Goal: Transaction & Acquisition: Purchase product/service

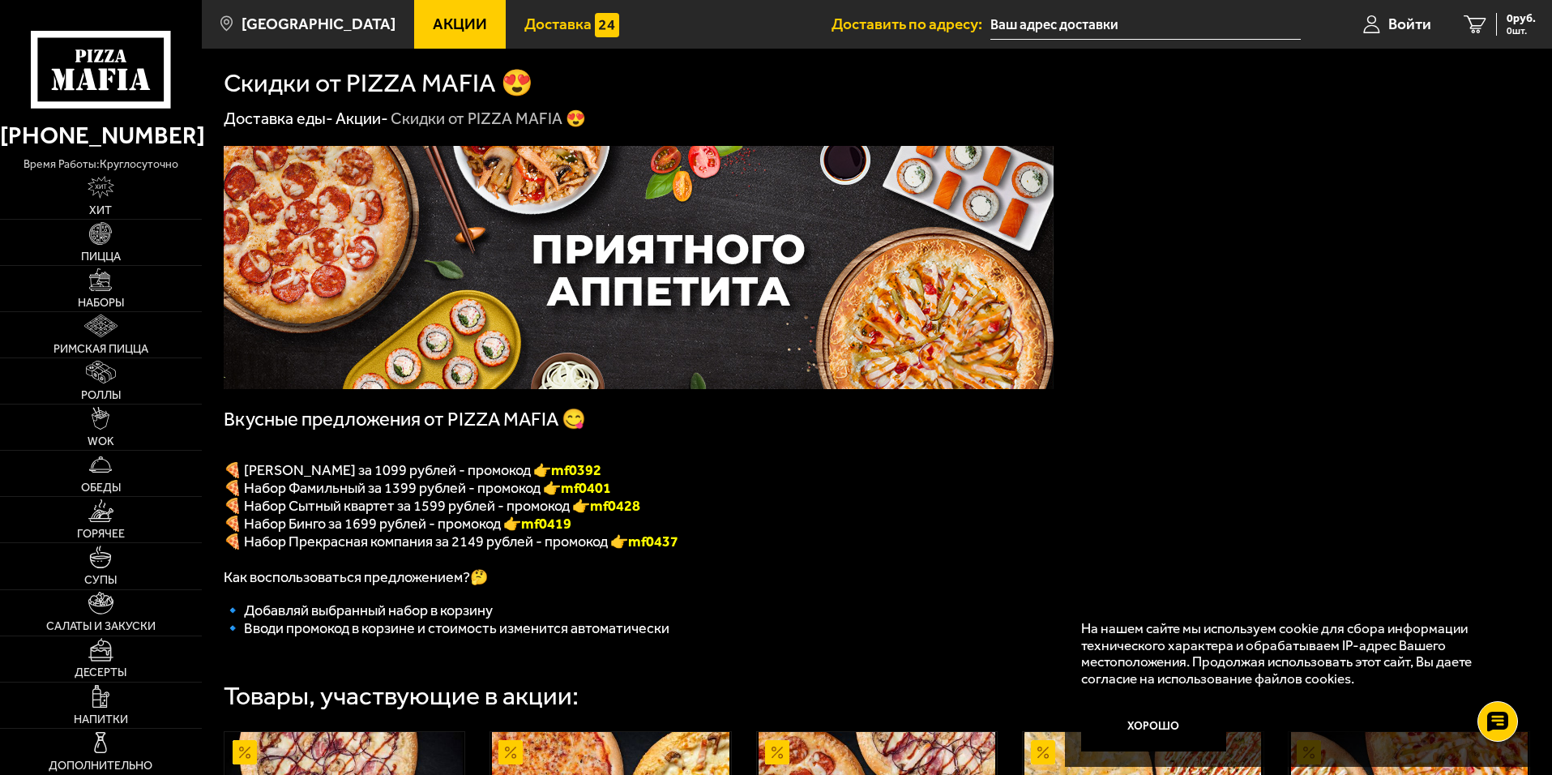
click at [515, 14] on link "Доставка" at bounding box center [572, 24] width 132 height 49
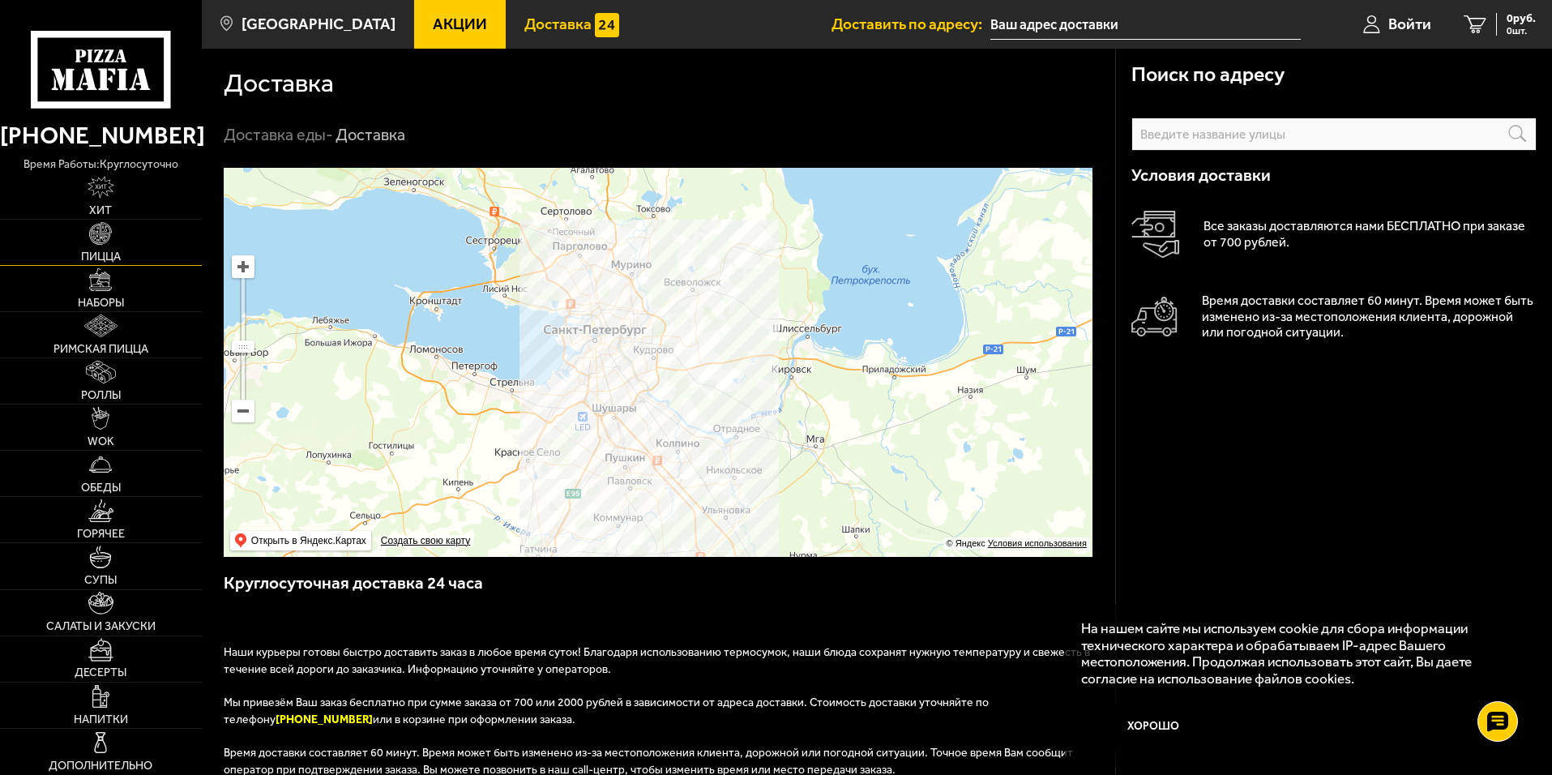
click at [116, 242] on link "Пицца" at bounding box center [101, 242] width 202 height 45
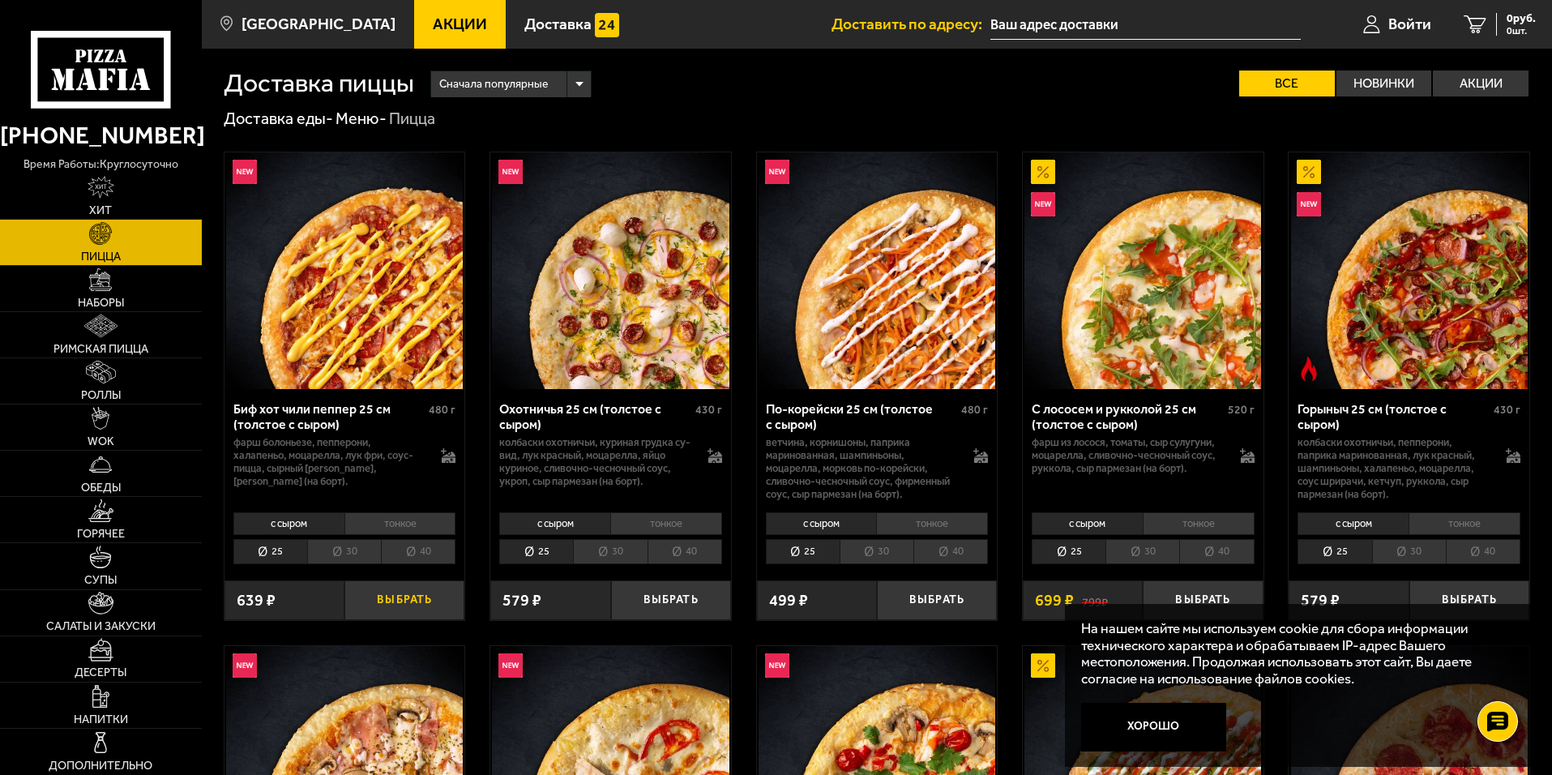
click at [383, 596] on button "Выбрать" at bounding box center [404, 600] width 120 height 40
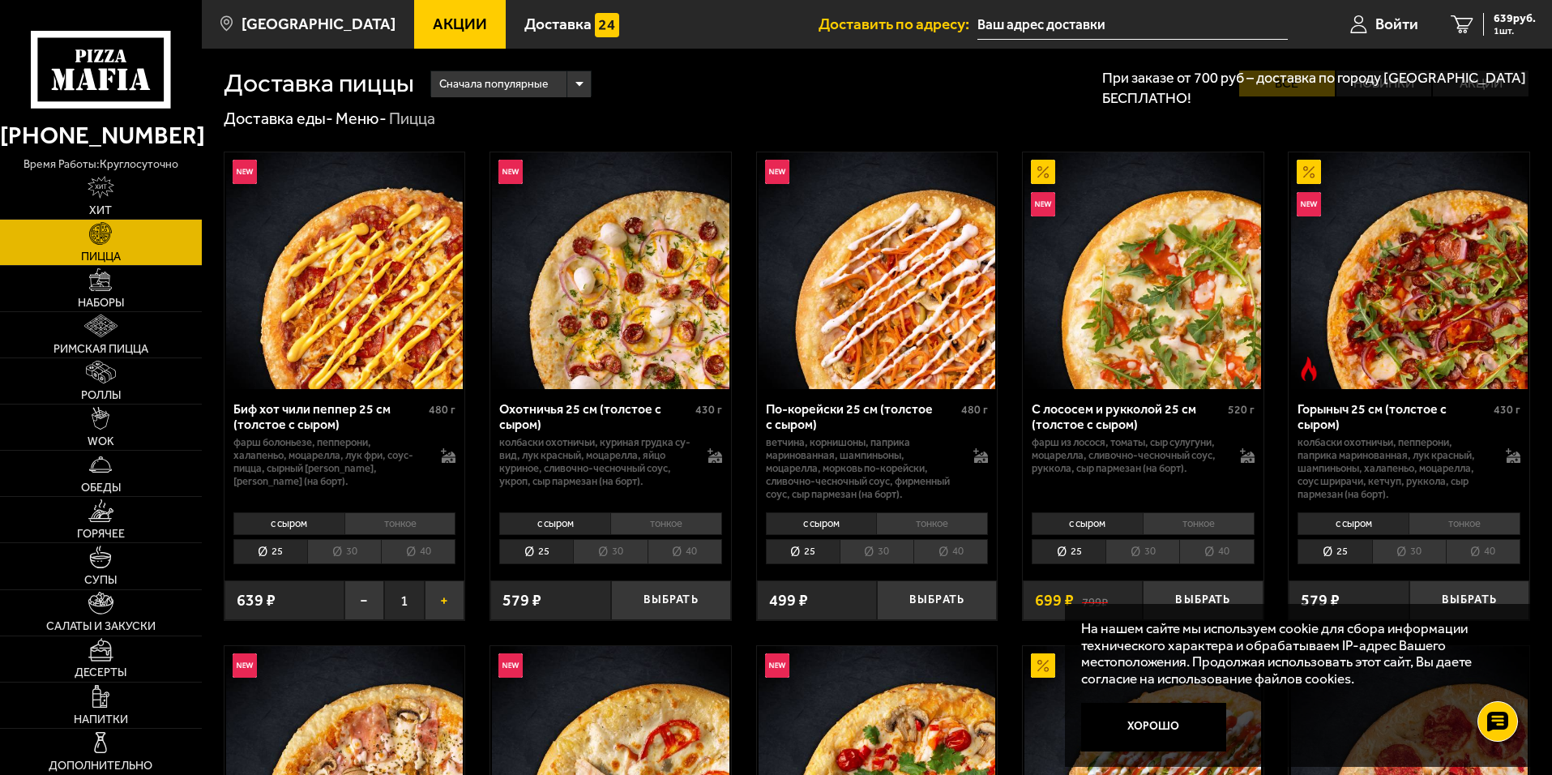
click at [438, 601] on button "+" at bounding box center [445, 600] width 40 height 40
click at [673, 600] on button "Выбрать" at bounding box center [671, 600] width 120 height 40
click at [709, 608] on button "+" at bounding box center [711, 600] width 40 height 40
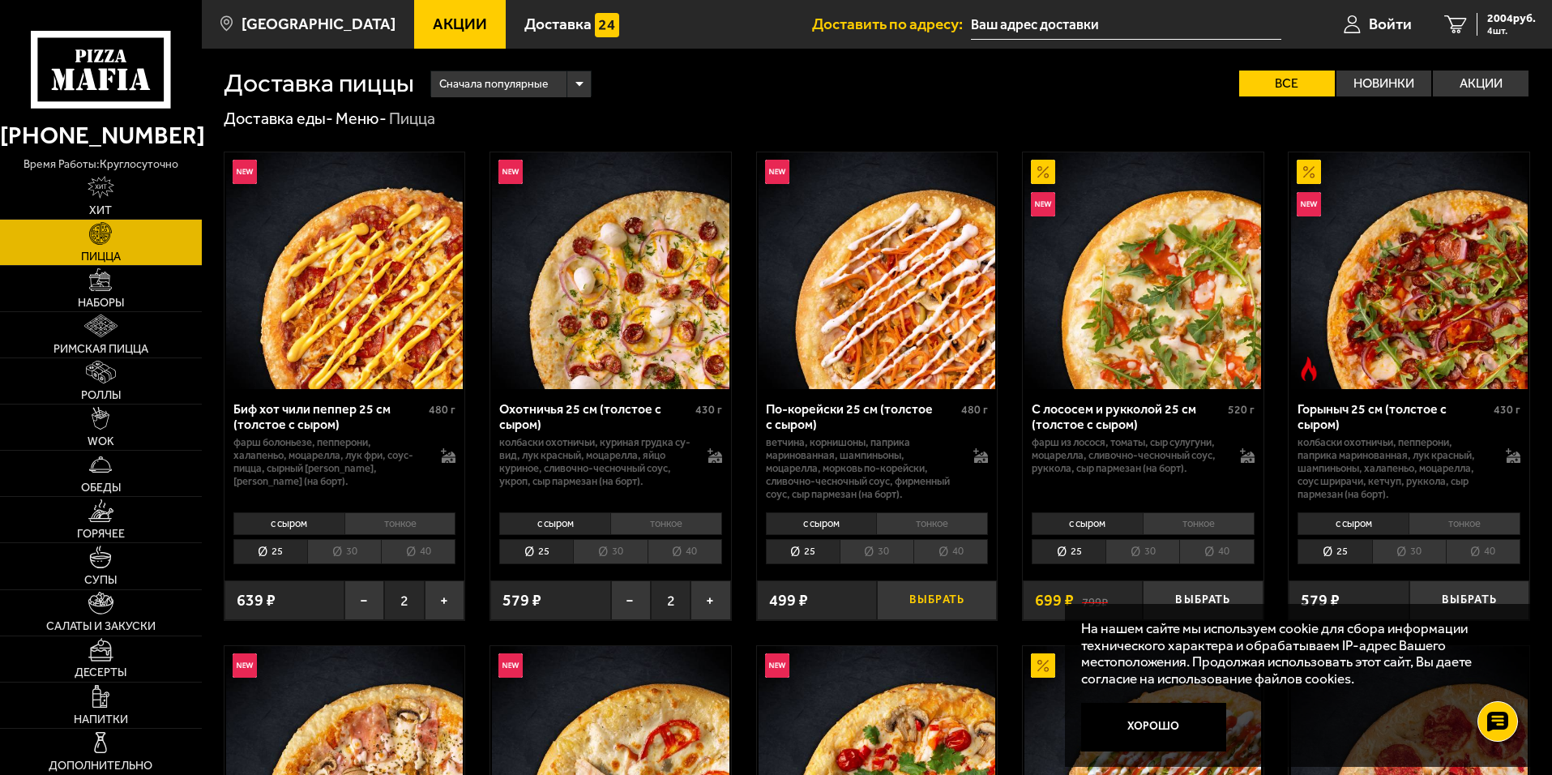
click at [925, 596] on button "Выбрать" at bounding box center [937, 600] width 120 height 40
click at [1199, 597] on button "Выбрать" at bounding box center [1203, 600] width 120 height 40
click at [1153, 551] on li "30" at bounding box center [1142, 551] width 74 height 25
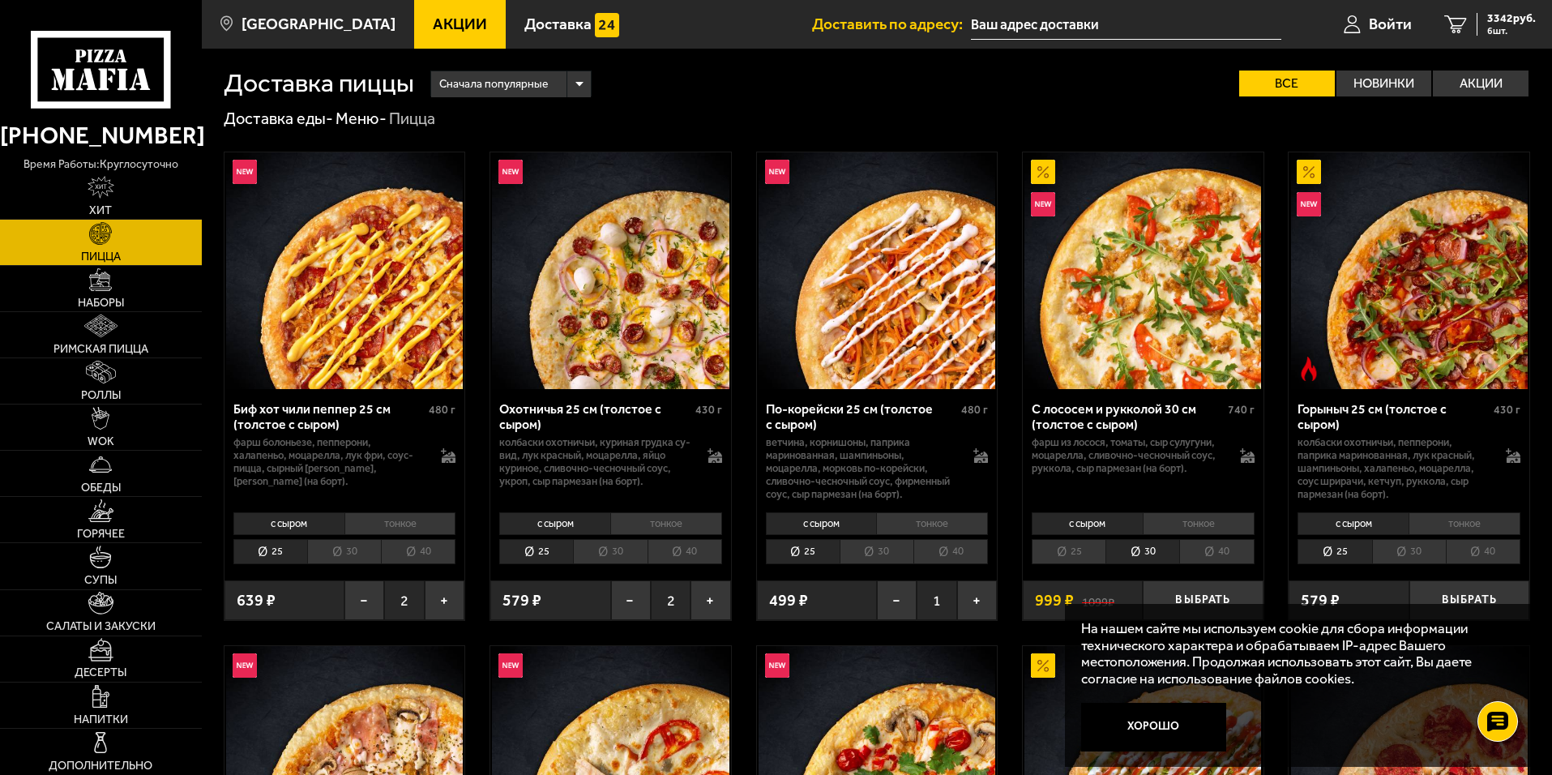
click at [1214, 560] on li "40" at bounding box center [1216, 551] width 75 height 25
click at [1209, 592] on button "Выбрать" at bounding box center [1203, 600] width 120 height 40
click at [1496, 28] on span "7 шт." at bounding box center [1511, 31] width 49 height 10
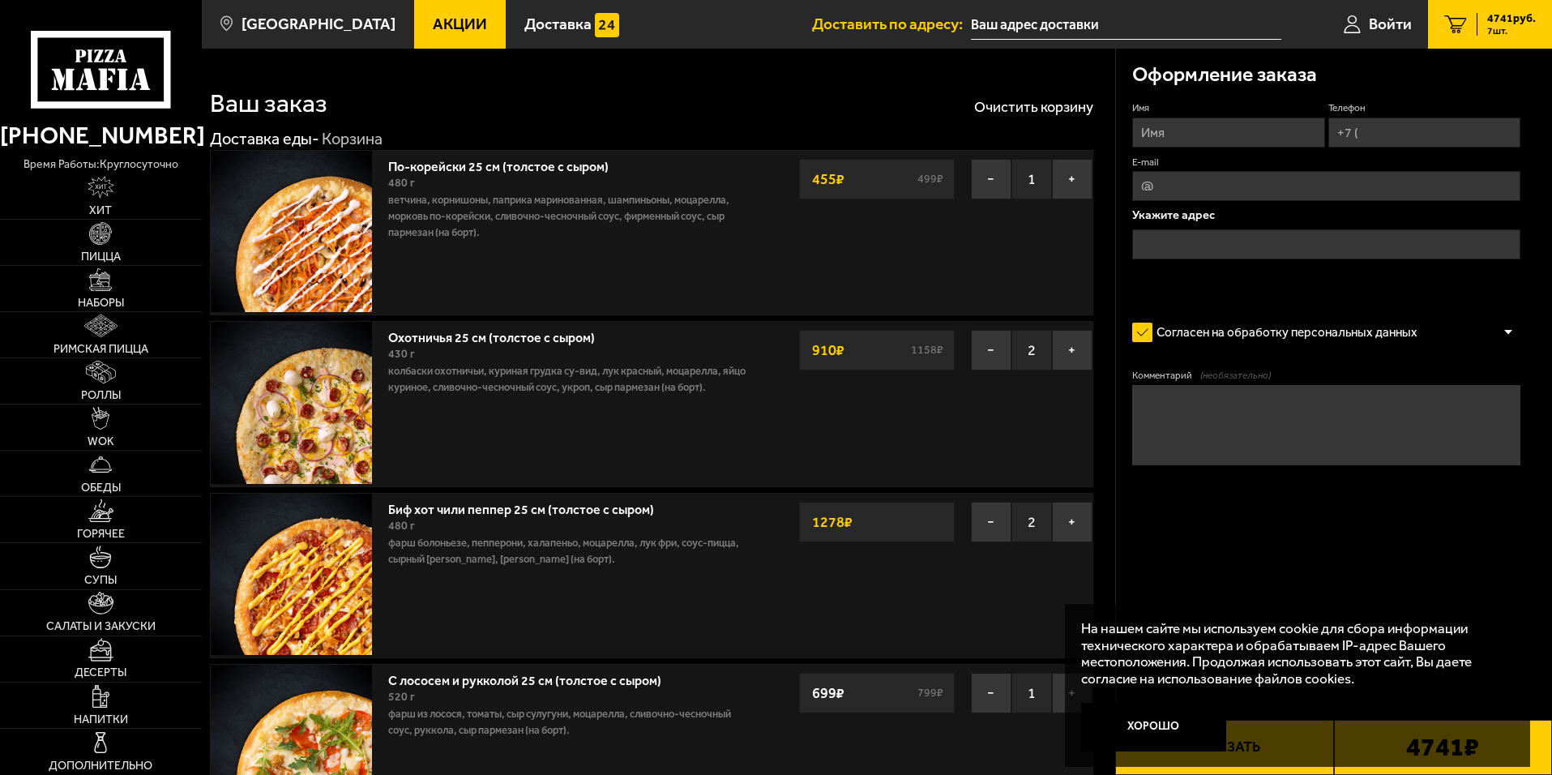
click at [1238, 133] on input "Имя" at bounding box center [1228, 133] width 192 height 30
type input "Ч"
type input "[DEMOGRAPHIC_DATA]"
click at [1427, 145] on input "Телефон" at bounding box center [1424, 133] width 192 height 30
type input "[PHONE_NUMBER]"
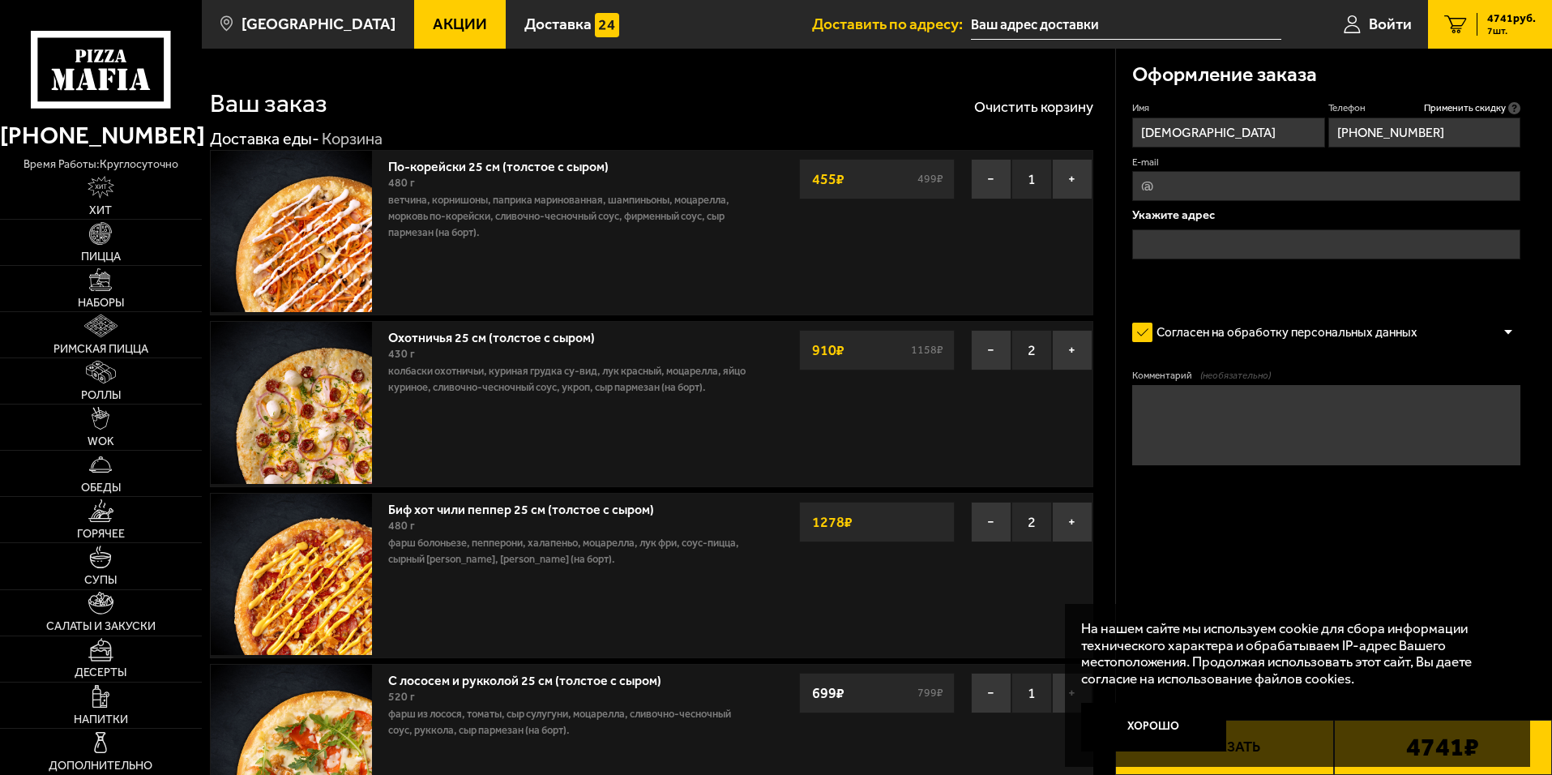
click at [1289, 189] on input "E-mail" at bounding box center [1326, 186] width 388 height 30
type input "ы"
type input "s"
type input "[EMAIL_ADDRESS][DOMAIN_NAME]"
click at [1282, 247] on input "text" at bounding box center [1326, 244] width 388 height 30
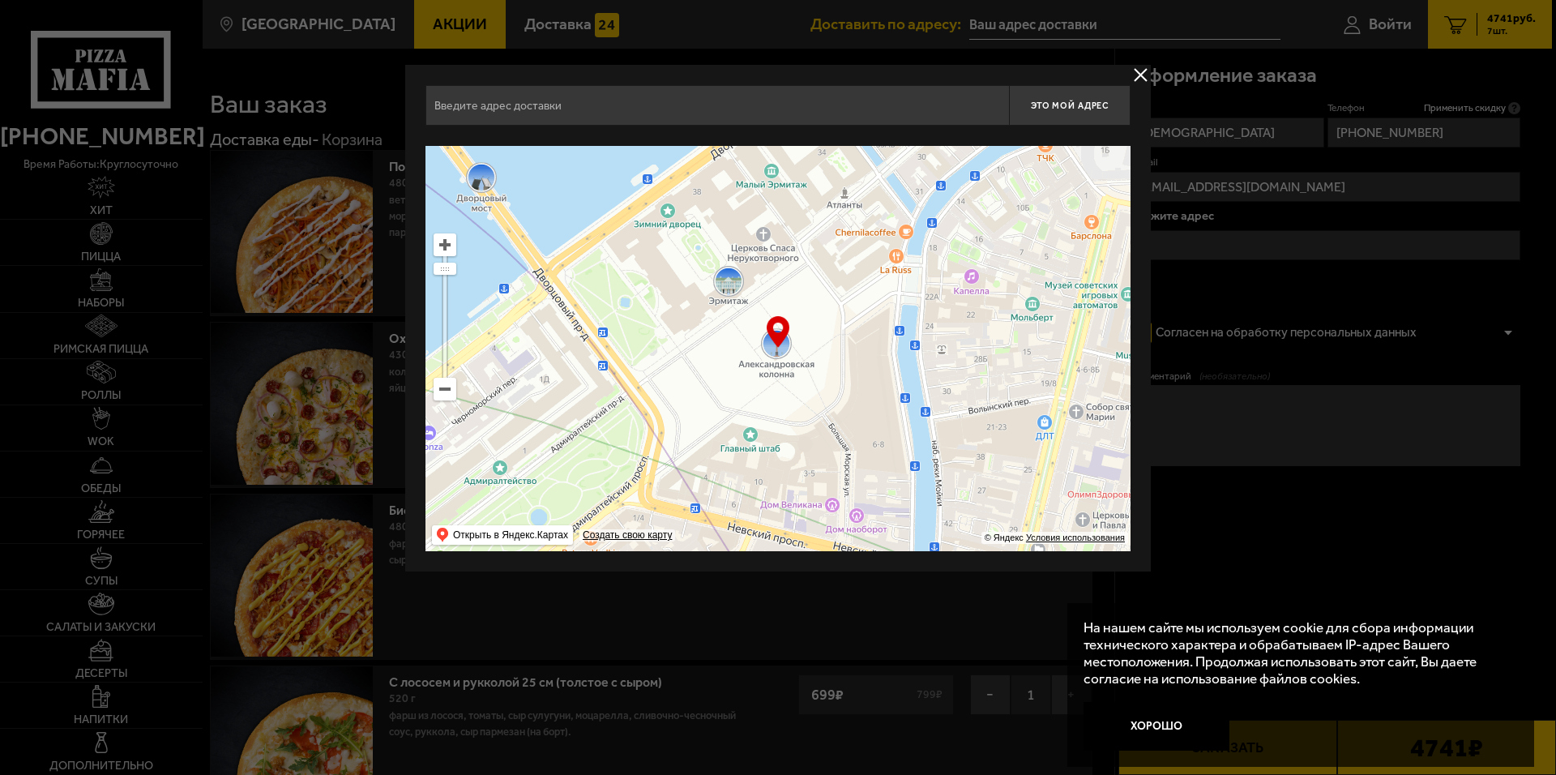
click at [661, 129] on div "Найдите адрес перетащив карту" at bounding box center [777, 136] width 705 height 20
click at [665, 106] on input "text" at bounding box center [717, 105] width 584 height 41
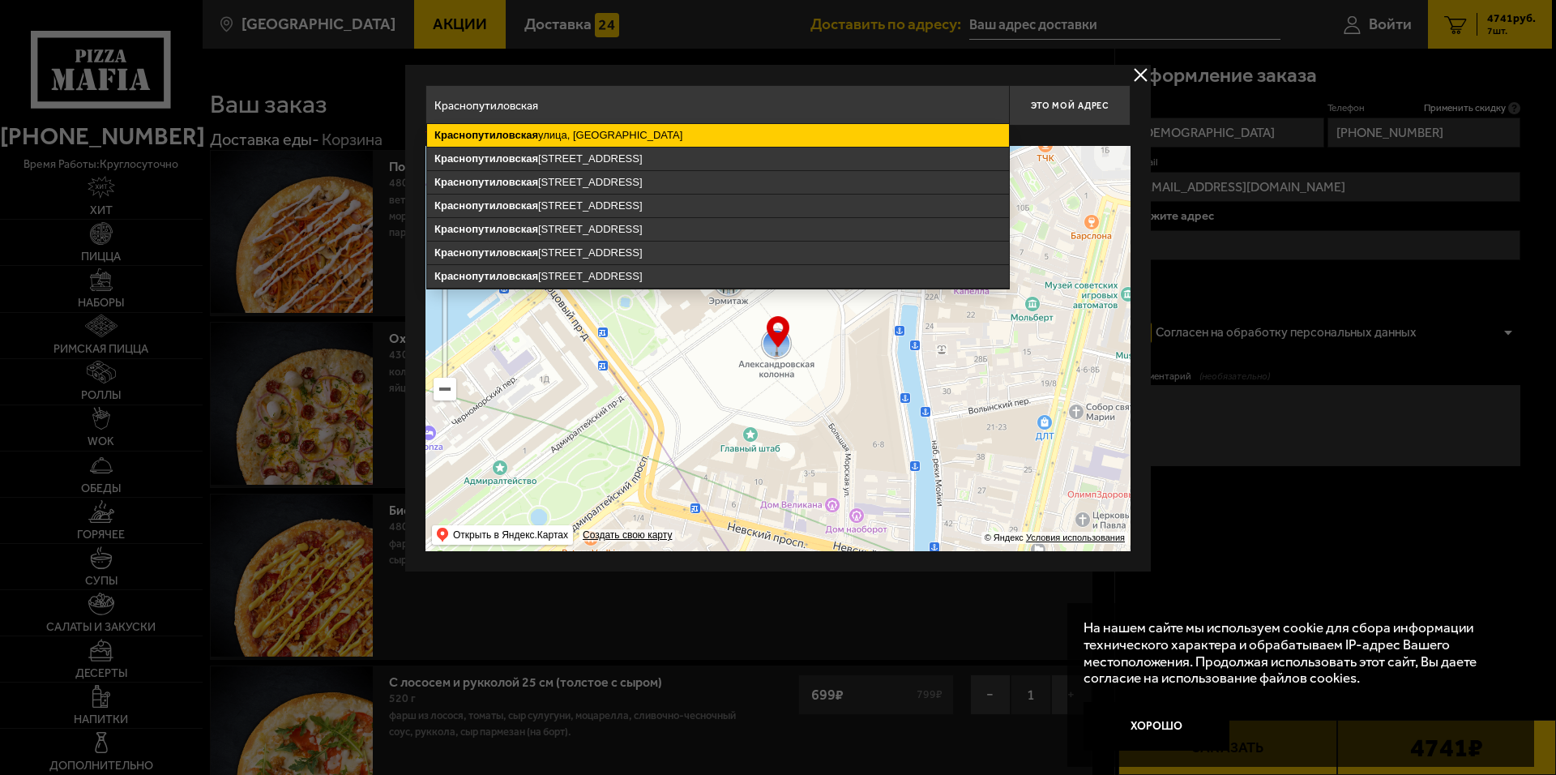
click at [672, 130] on ymaps "[GEOGRAPHIC_DATA], [GEOGRAPHIC_DATA]" at bounding box center [718, 135] width 582 height 23
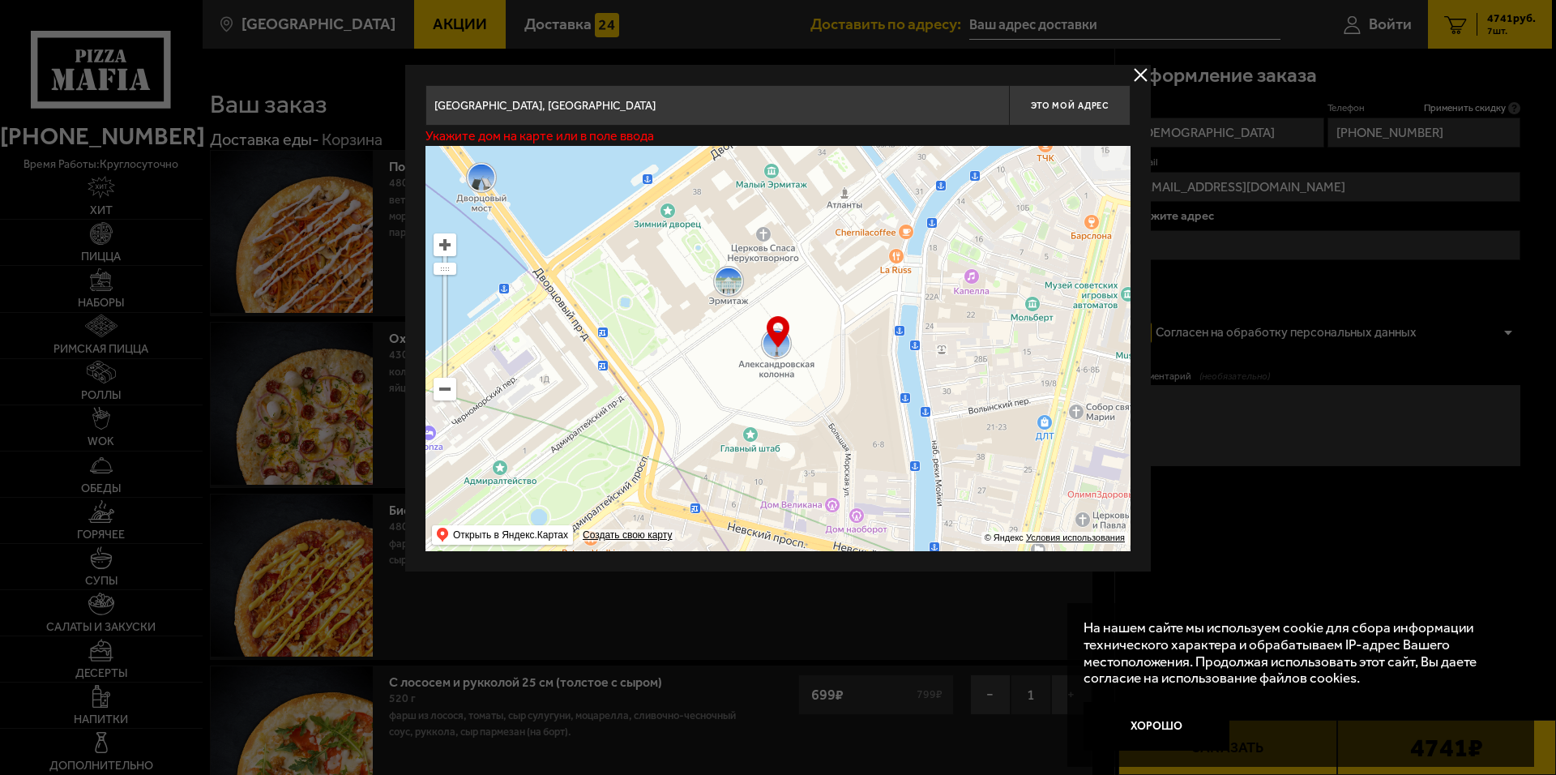
click at [707, 108] on input "[GEOGRAPHIC_DATA], [GEOGRAPHIC_DATA]" at bounding box center [717, 105] width 584 height 41
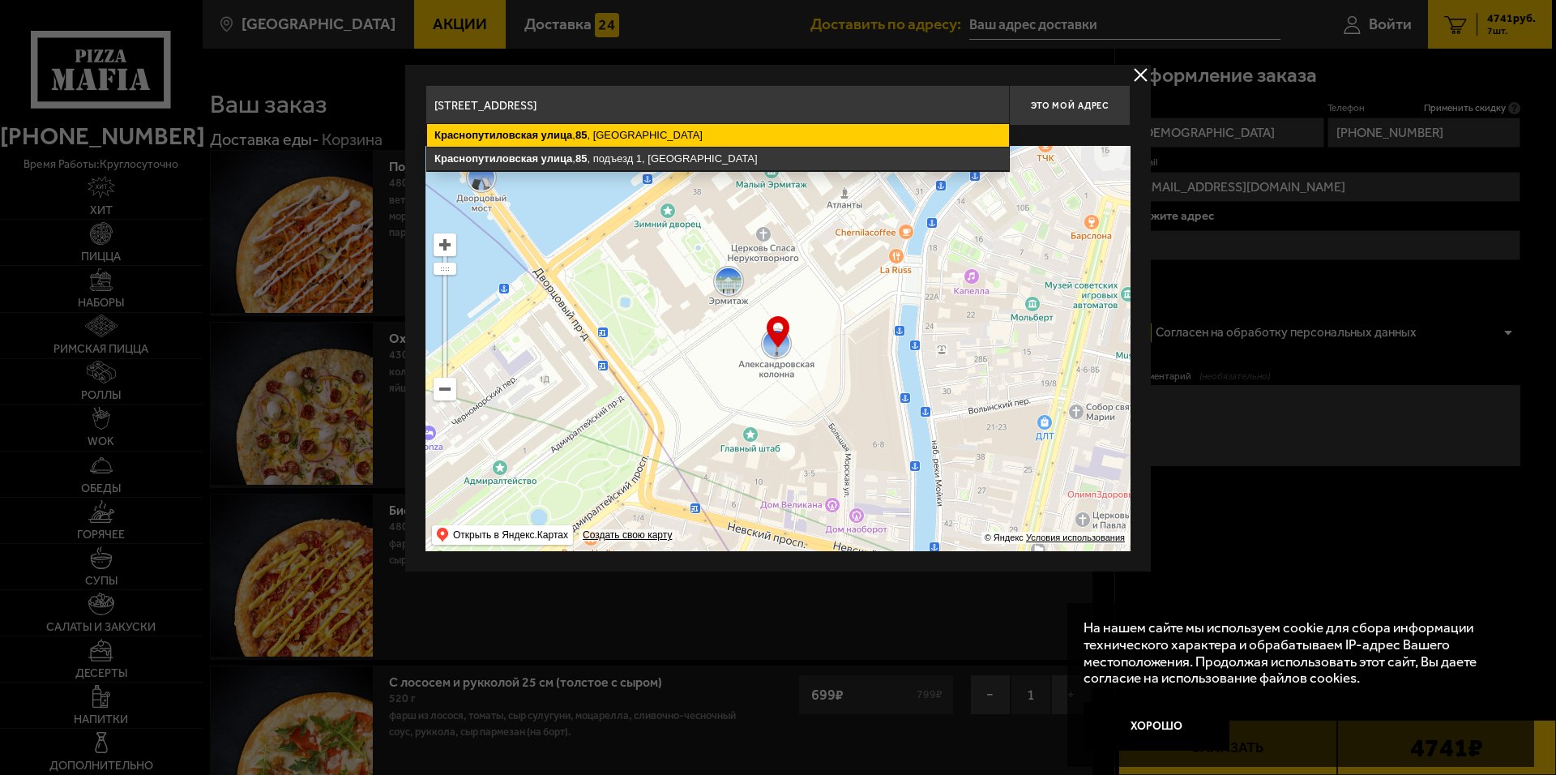
click at [700, 129] on ymaps "[STREET_ADDRESS]" at bounding box center [718, 135] width 582 height 23
type input "[STREET_ADDRESS]"
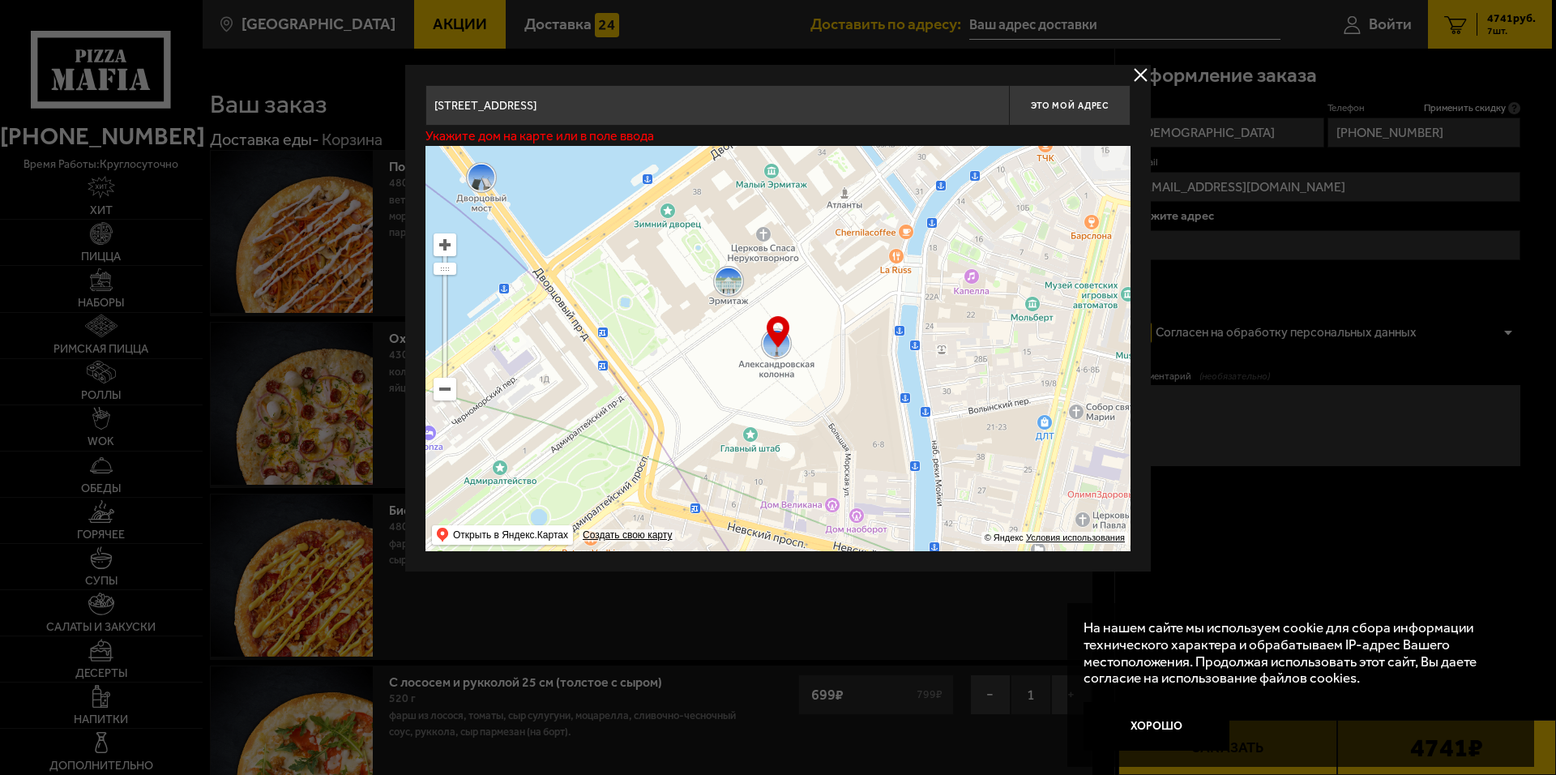
type input "[STREET_ADDRESS]"
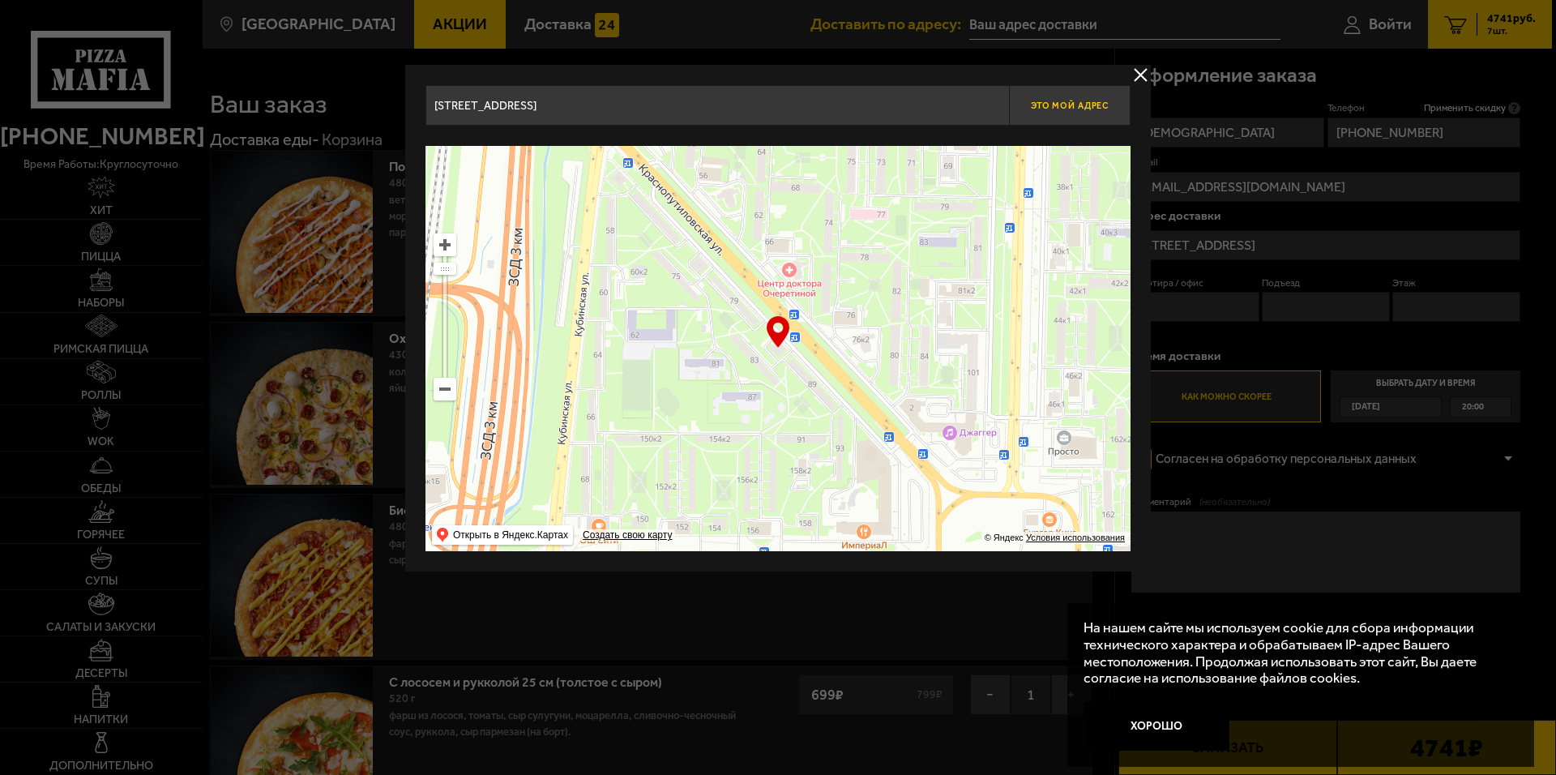
click at [1067, 113] on button "Это мой адрес" at bounding box center [1070, 105] width 122 height 41
type input "[STREET_ADDRESS]"
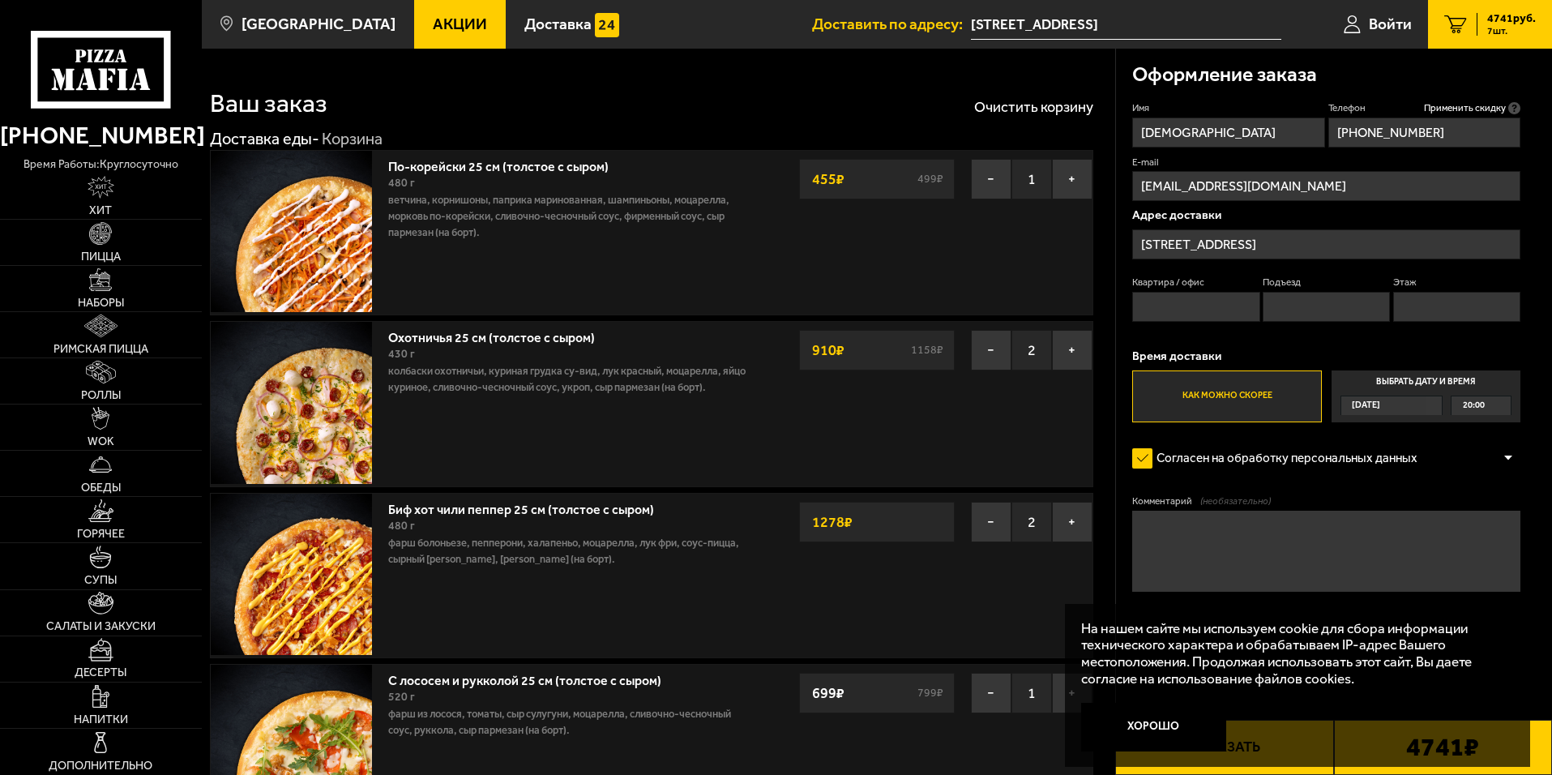
click at [1232, 302] on input "Квартира / офис" at bounding box center [1195, 307] width 127 height 30
type input "45"
click at [1329, 316] on input "Подъезд" at bounding box center [1326, 307] width 127 height 30
type input "1"
click at [1447, 314] on input "Этаж" at bounding box center [1456, 307] width 127 height 30
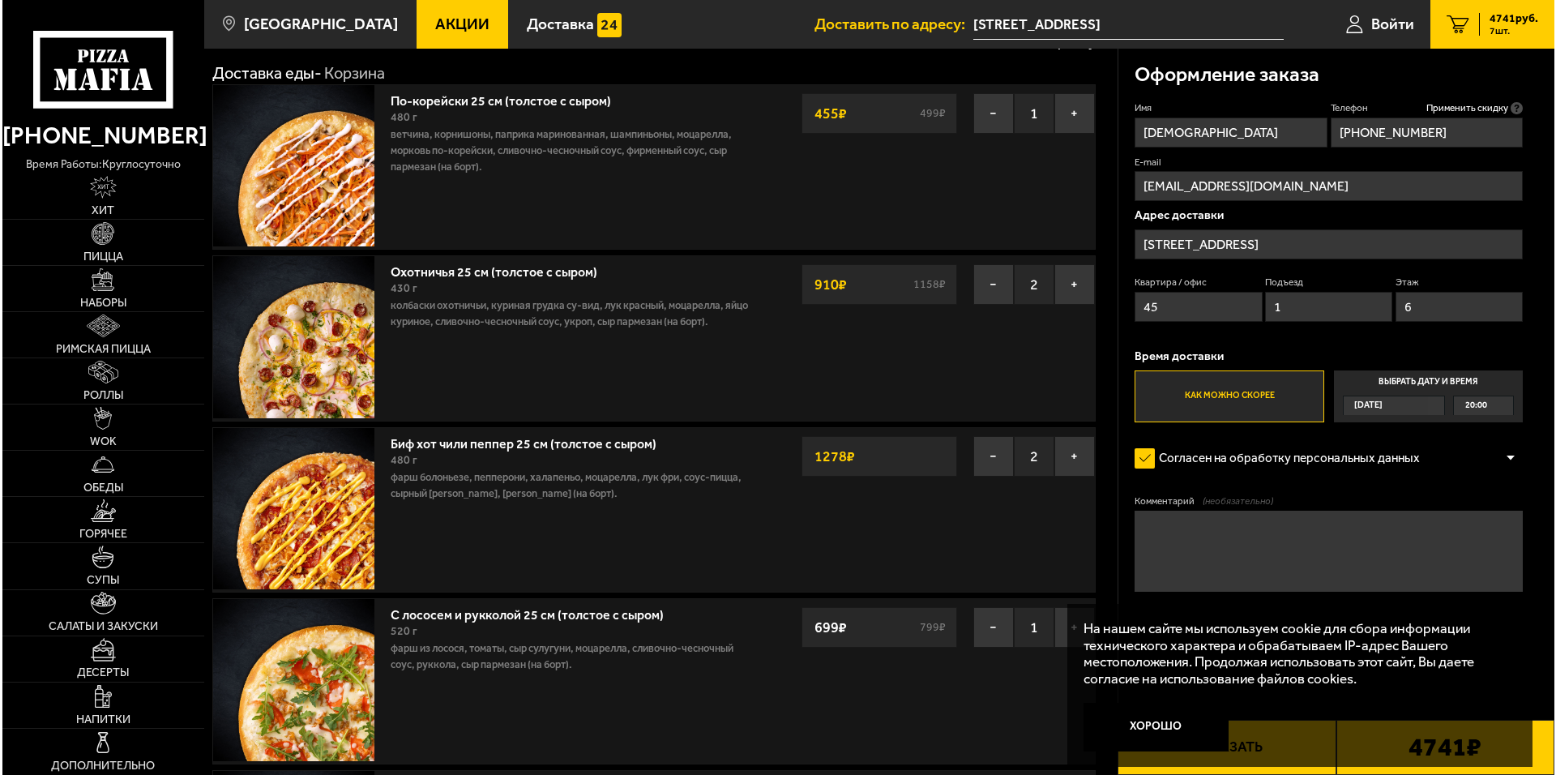
scroll to position [243, 0]
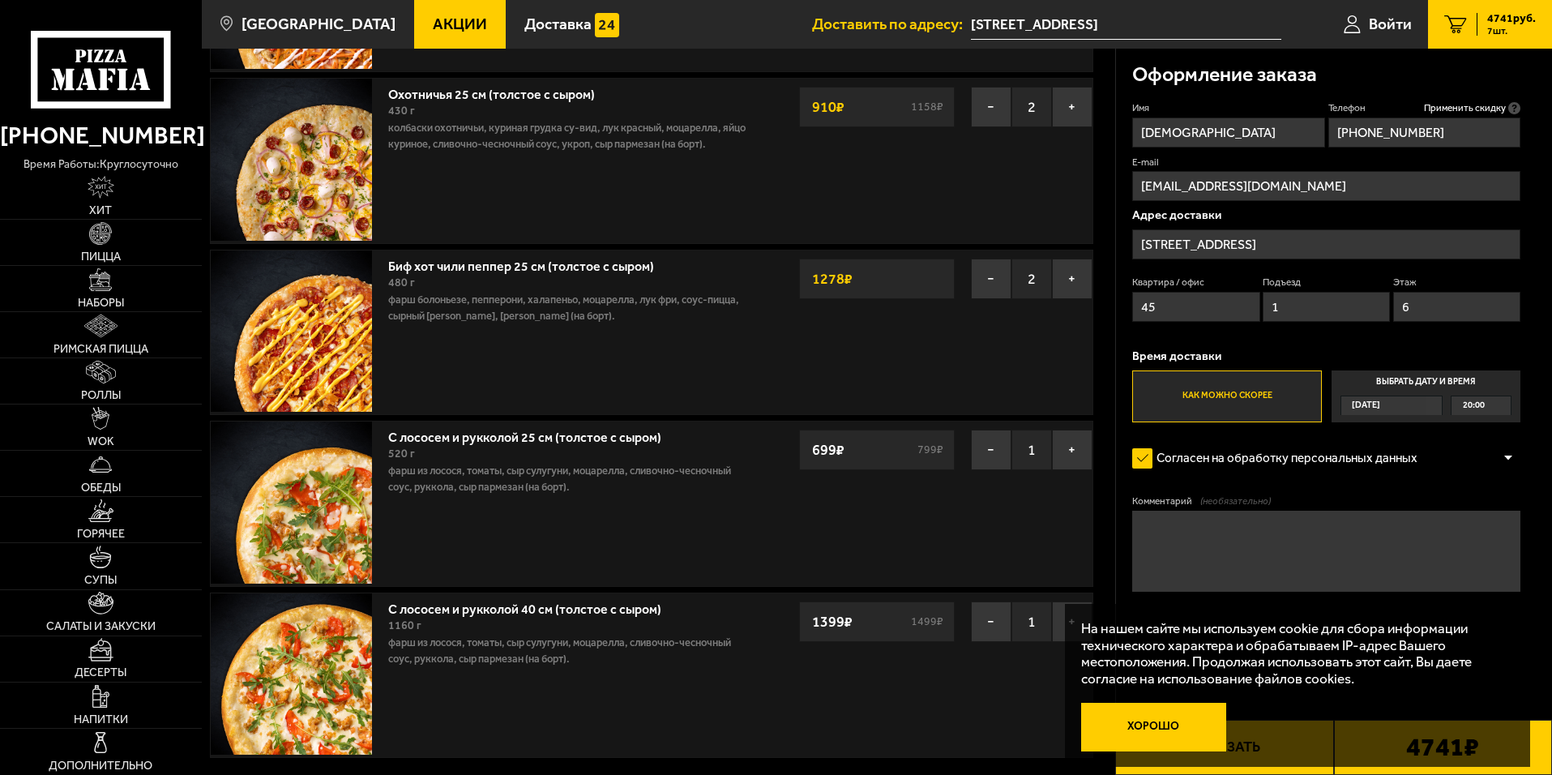
type input "6"
drag, startPoint x: 1181, startPoint y: 728, endPoint x: 1189, endPoint y: 730, distance: 8.5
click at [1182, 728] on button "Хорошо" at bounding box center [1154, 727] width 146 height 49
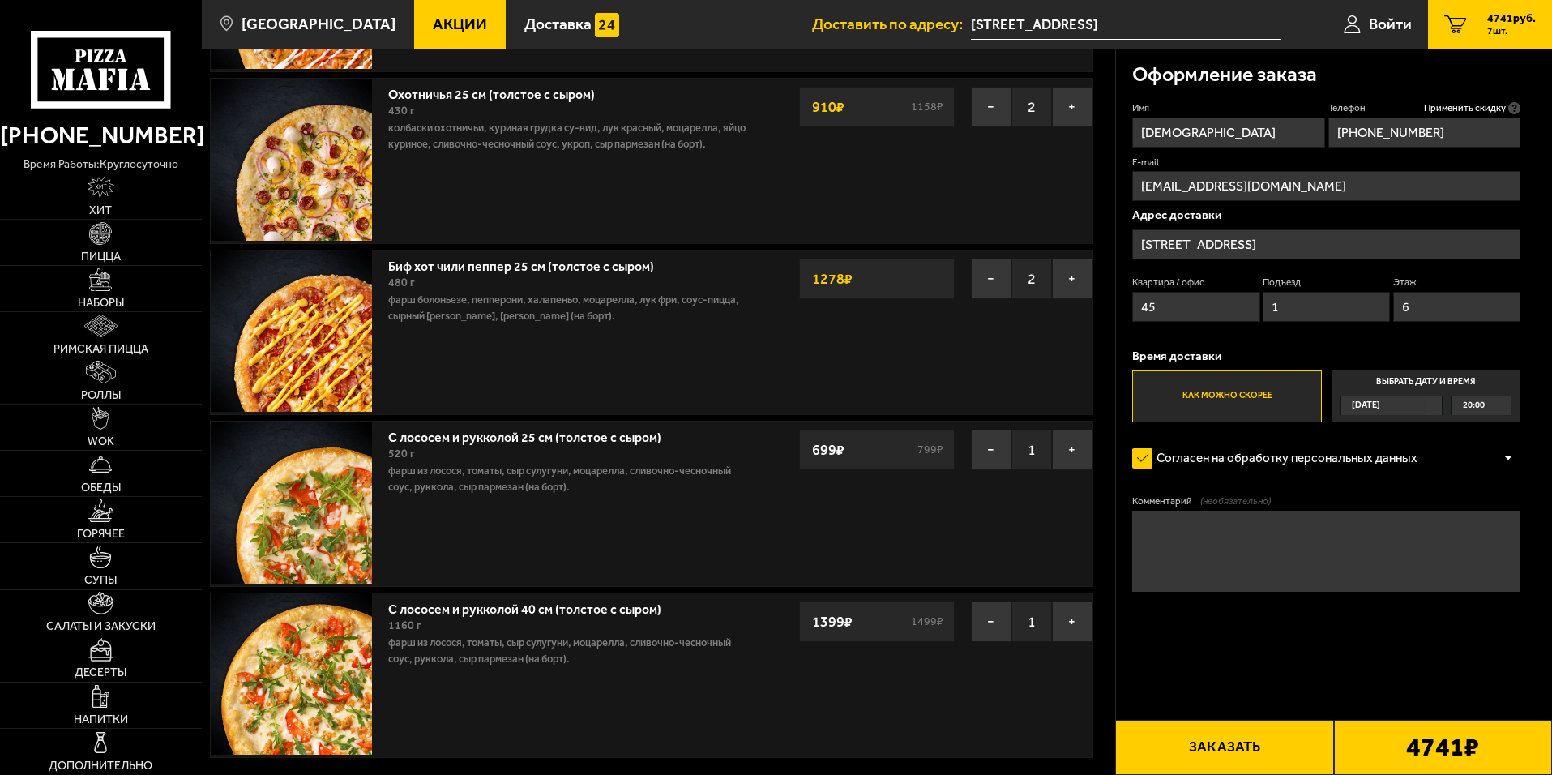
click at [1267, 741] on button "Заказать" at bounding box center [1224, 747] width 218 height 55
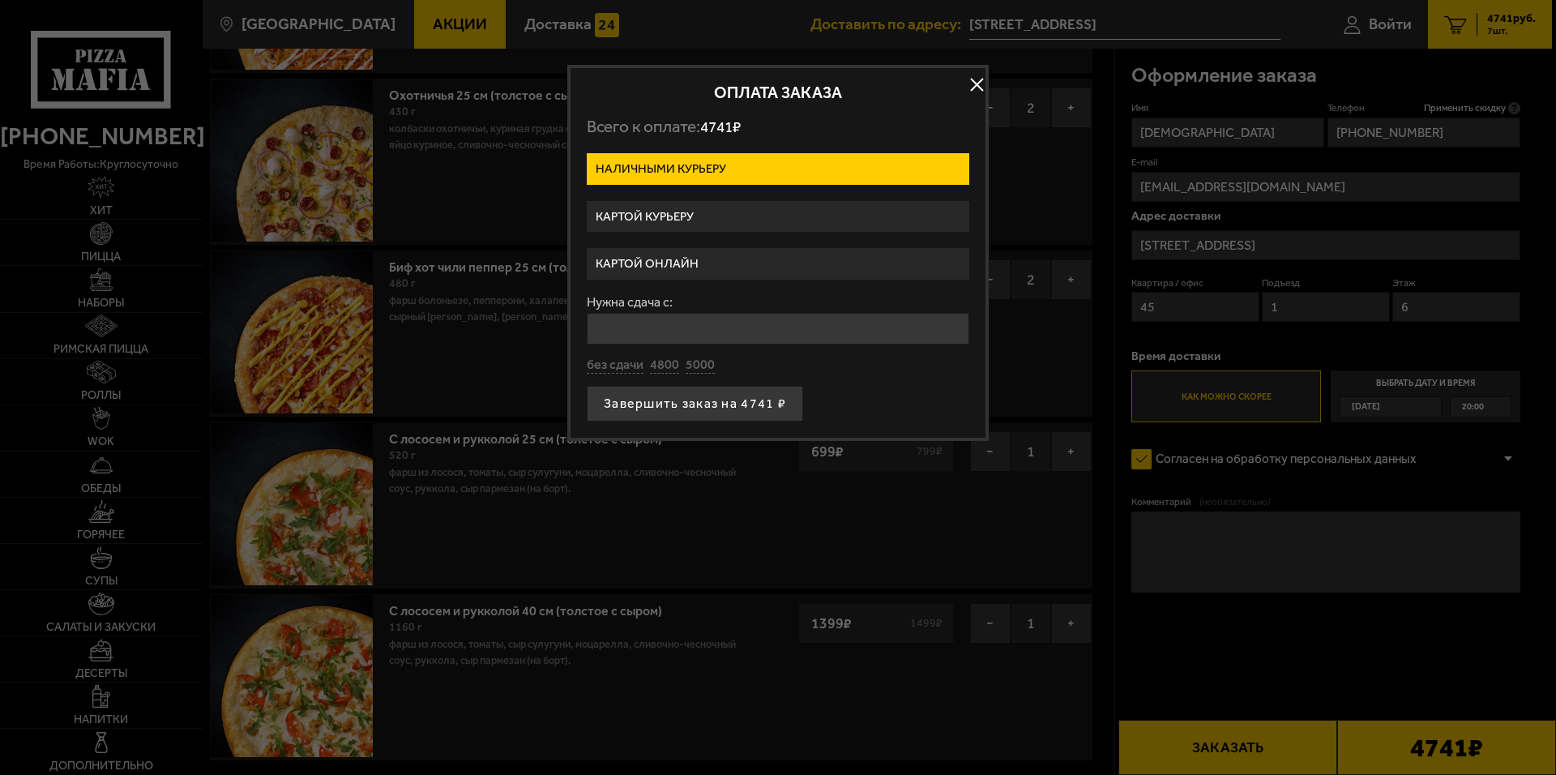
click at [811, 328] on input "Нужна сдача с:" at bounding box center [778, 329] width 383 height 32
type input "5000"
click at [731, 401] on button "Завершить заказ на 4741 ₽" at bounding box center [695, 404] width 216 height 36
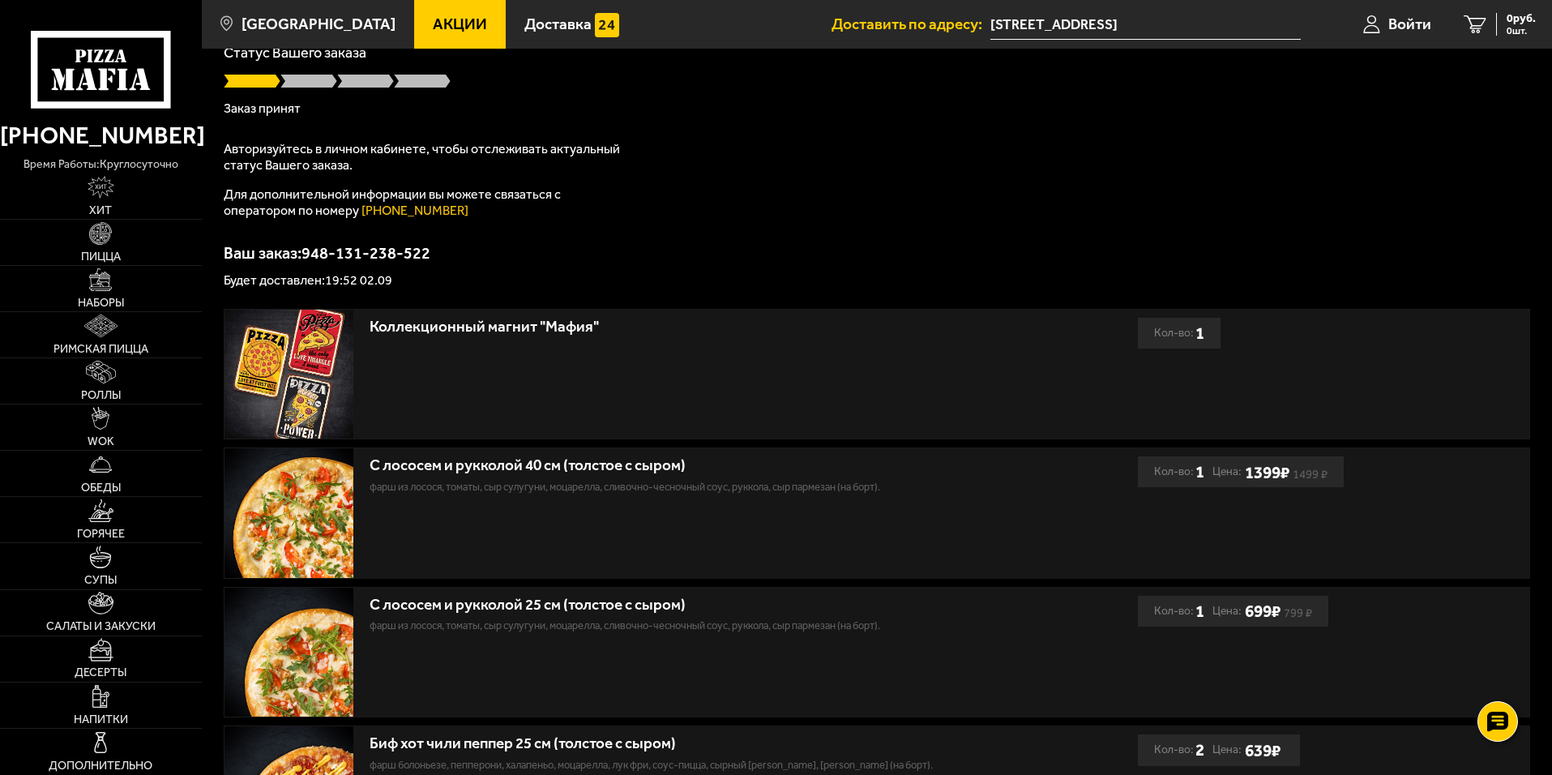
scroll to position [81, 0]
